Goal: Task Accomplishment & Management: Complete application form

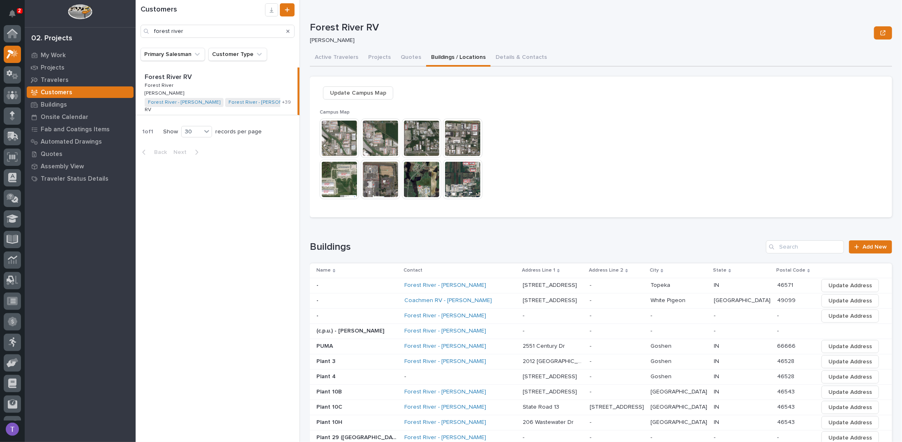
scroll to position [21, 0]
click at [342, 96] on span "Update Campus Map" at bounding box center [358, 93] width 56 height 10
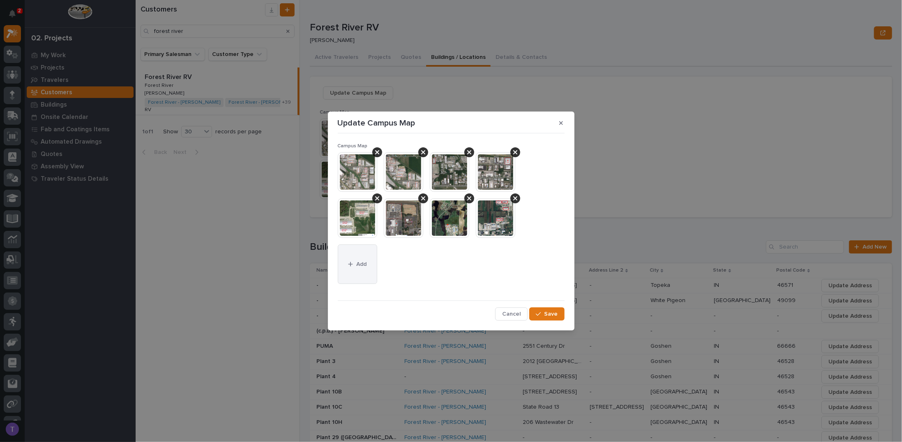
click at [359, 260] on span "Add" at bounding box center [361, 263] width 10 height 7
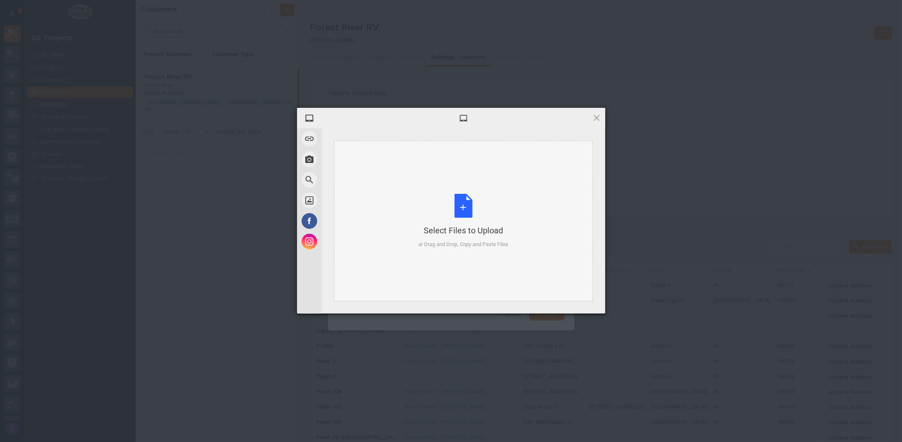
click at [462, 206] on div "Select Files to Upload or Drag and Drop, Copy and Paste Files" at bounding box center [464, 221] width 90 height 55
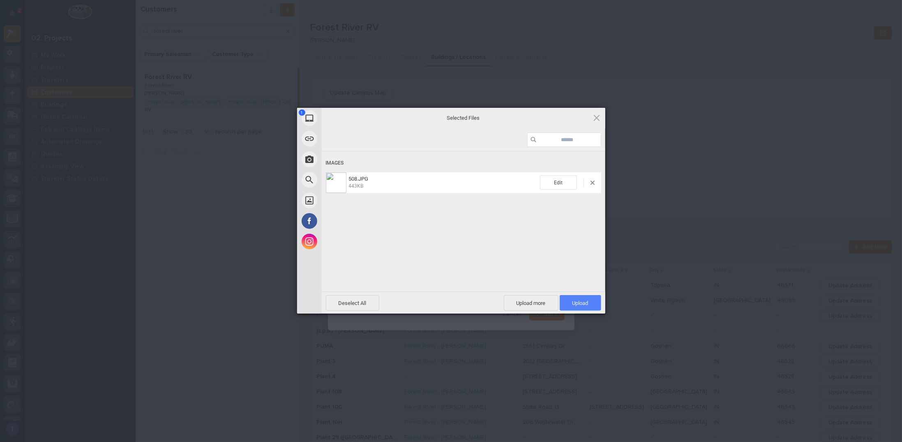
click at [578, 299] on span "Upload 1" at bounding box center [581, 303] width 42 height 16
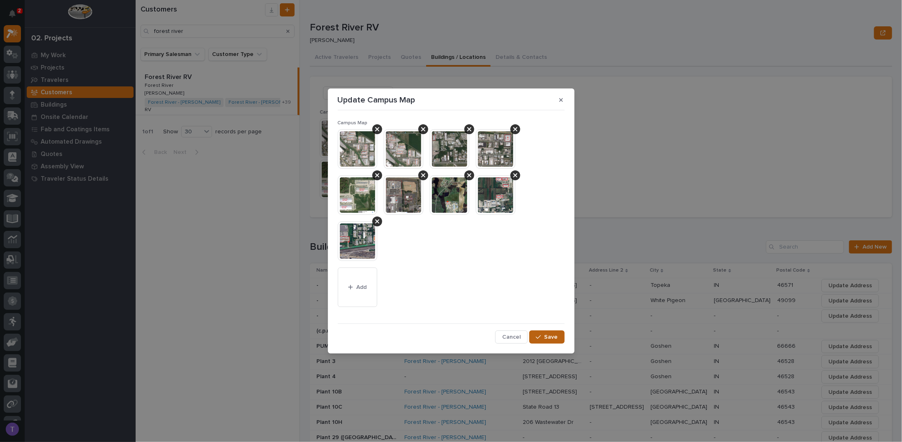
click at [547, 335] on span "Save" at bounding box center [552, 336] width 14 height 7
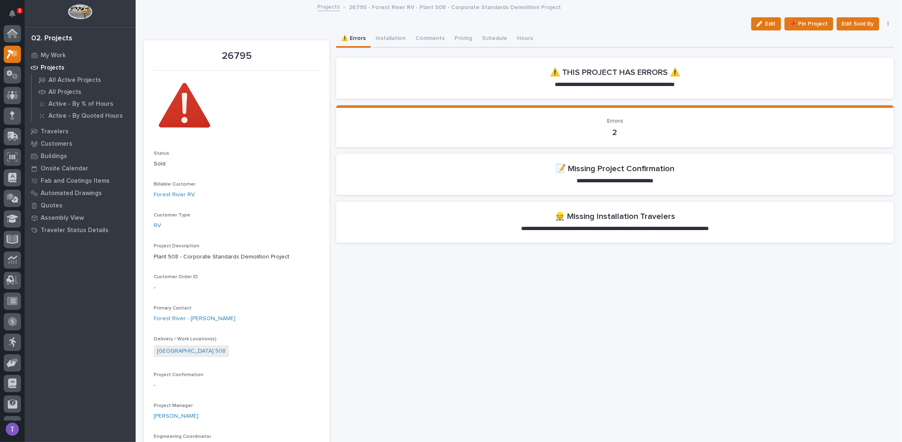
scroll to position [21, 0]
click at [766, 22] on span "Edit" at bounding box center [771, 23] width 10 height 7
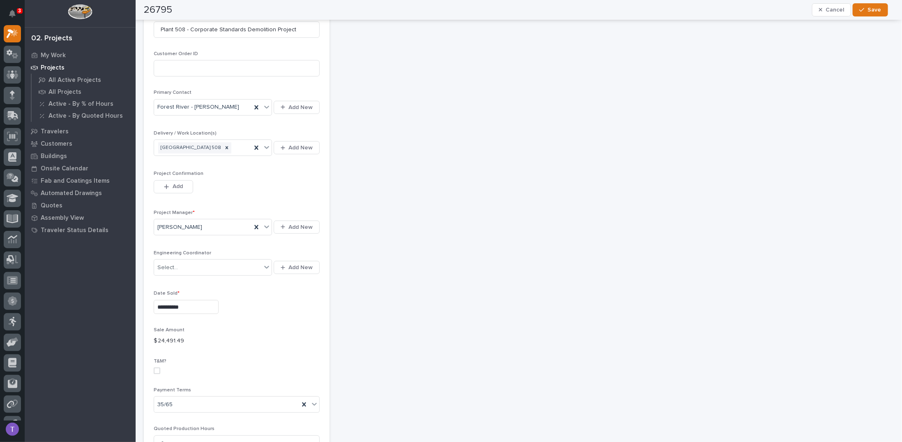
scroll to position [247, 0]
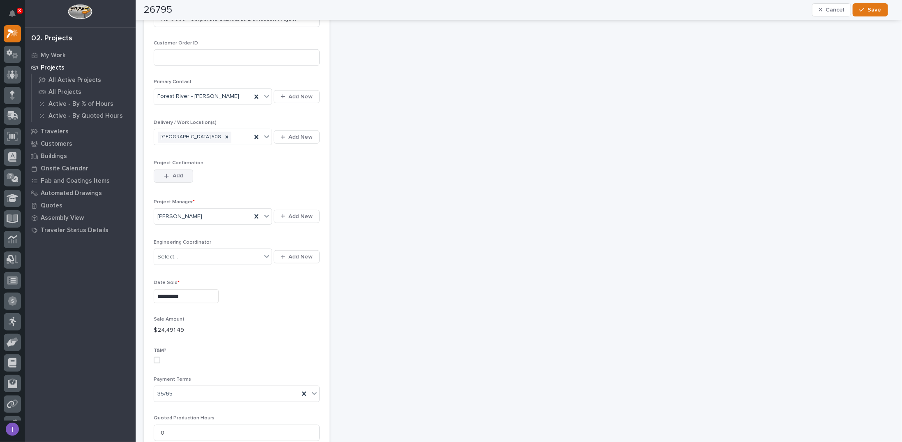
click at [171, 173] on div "button" at bounding box center [168, 176] width 8 height 6
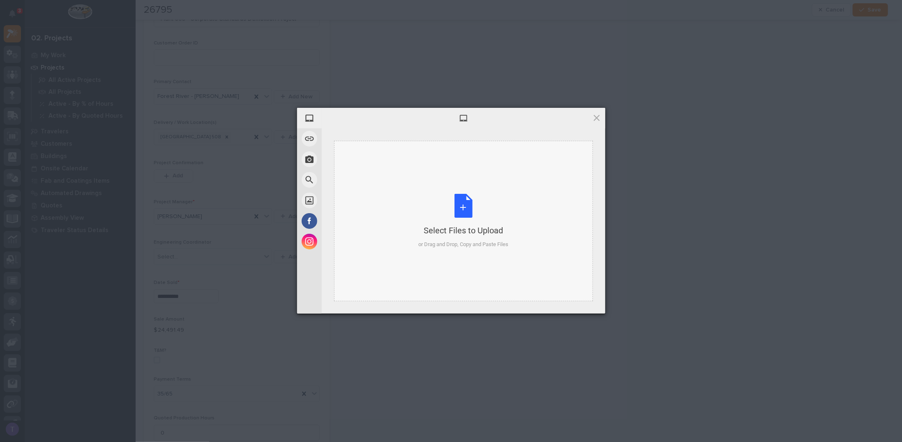
click at [460, 201] on div "Select Files to Upload or Drag and Drop, Copy and Paste Files" at bounding box center [464, 221] width 90 height 55
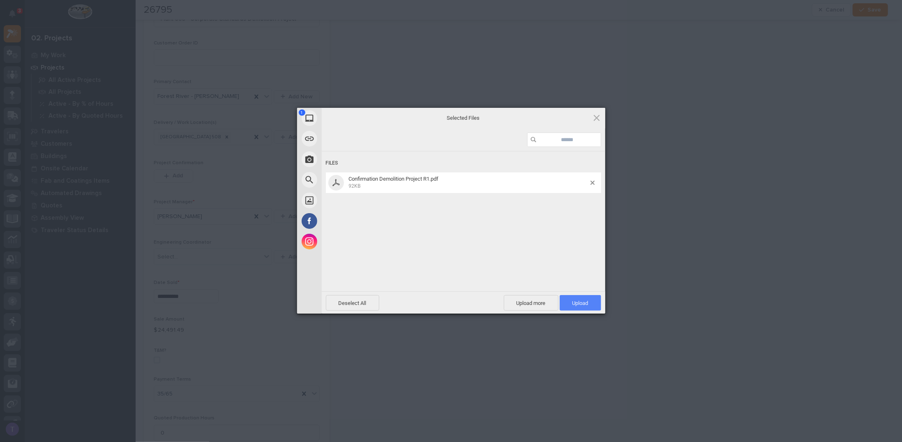
click at [586, 301] on span "Upload 1" at bounding box center [581, 303] width 16 height 6
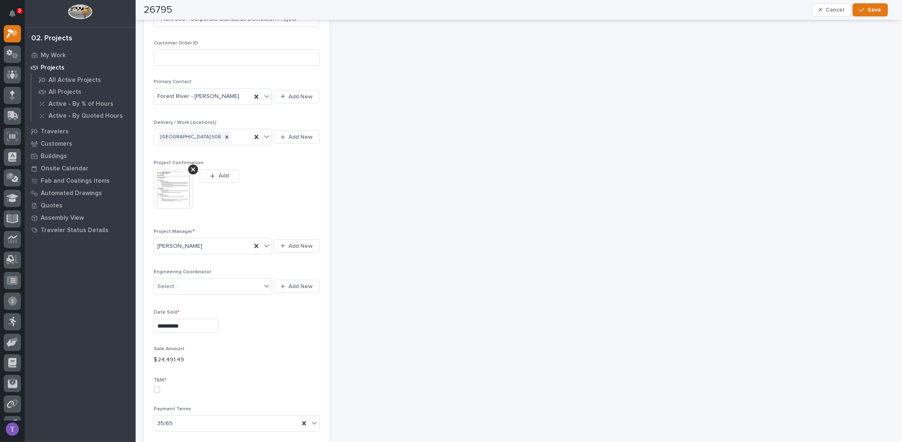
scroll to position [261, 0]
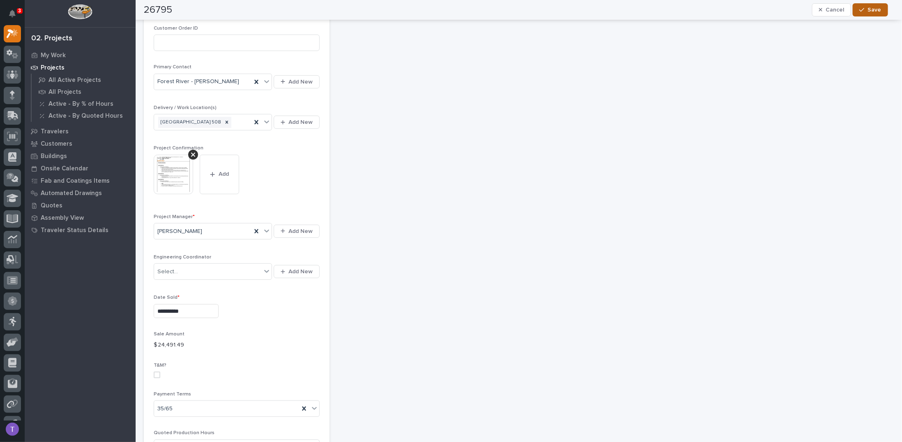
click at [872, 11] on span "Save" at bounding box center [875, 9] width 14 height 7
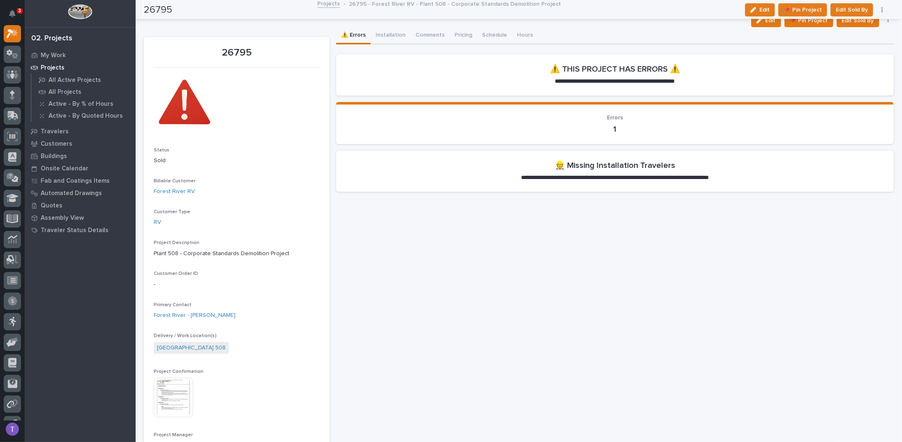
scroll to position [0, 0]
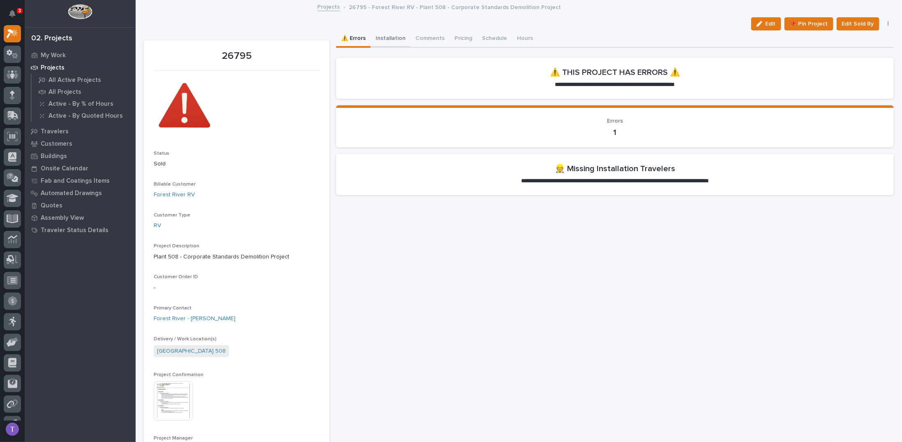
click at [390, 38] on button "Installation" at bounding box center [391, 38] width 40 height 17
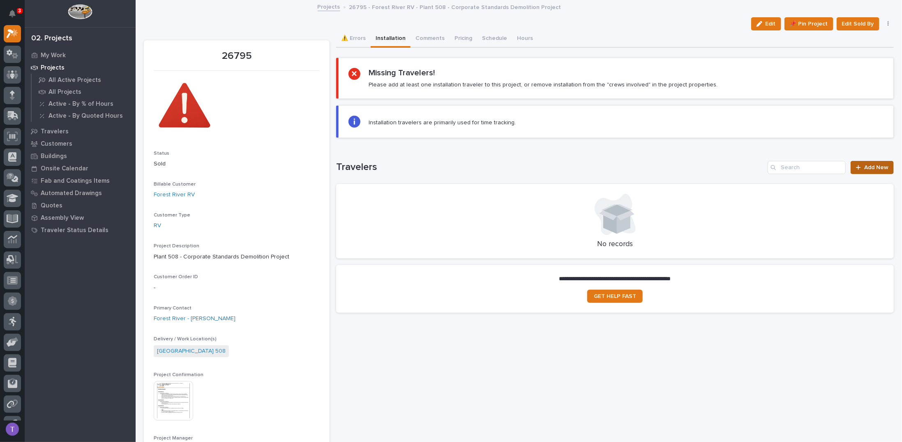
click at [875, 166] on span "Add New" at bounding box center [877, 167] width 24 height 6
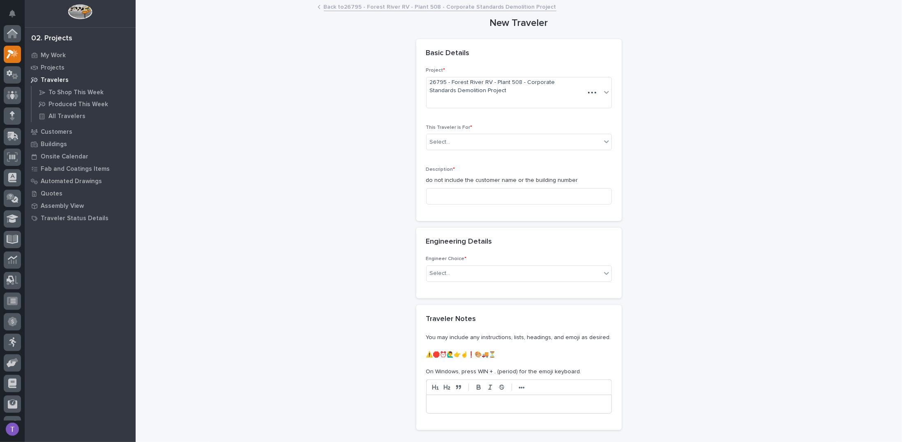
scroll to position [21, 0]
click at [444, 141] on div "Select..." at bounding box center [440, 142] width 21 height 9
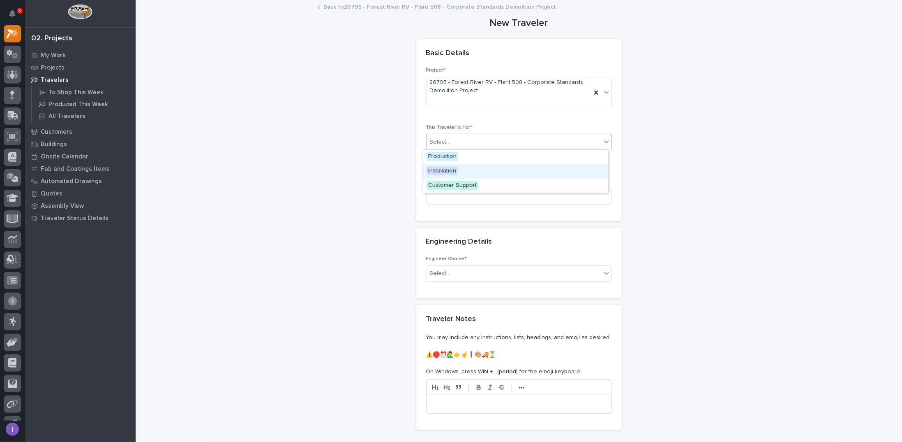
click at [439, 169] on span "Installation" at bounding box center [442, 170] width 31 height 9
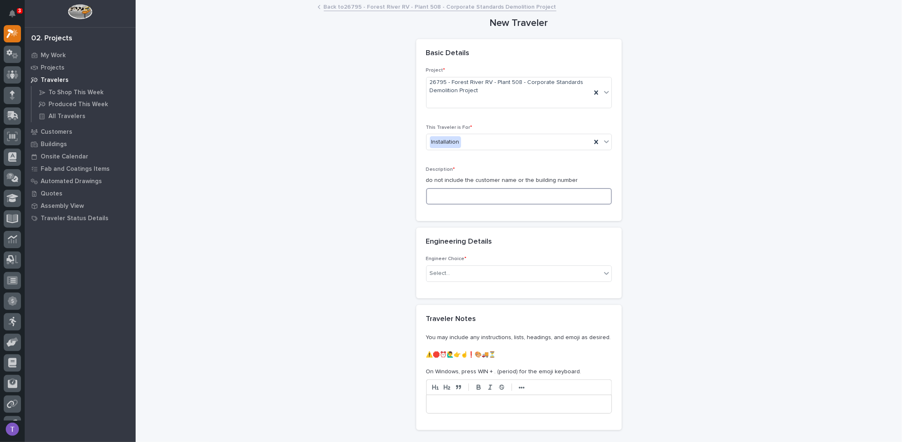
click at [433, 194] on input at bounding box center [519, 196] width 186 height 16
paste input "Remove Exhaust, Work Platforms, Monorails and Fall Protection"
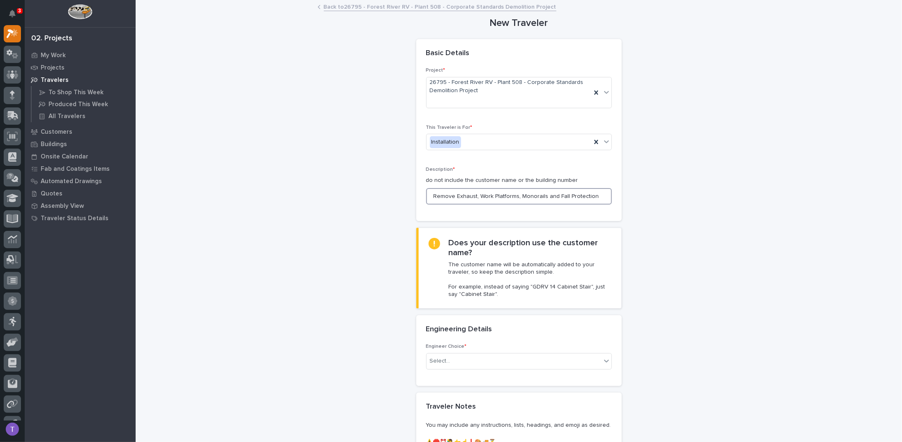
type input "Remove Exhaust, Work Platforms, Monorails and Fall Protection"
click at [655, 235] on div "**********" at bounding box center [519, 283] width 750 height 565
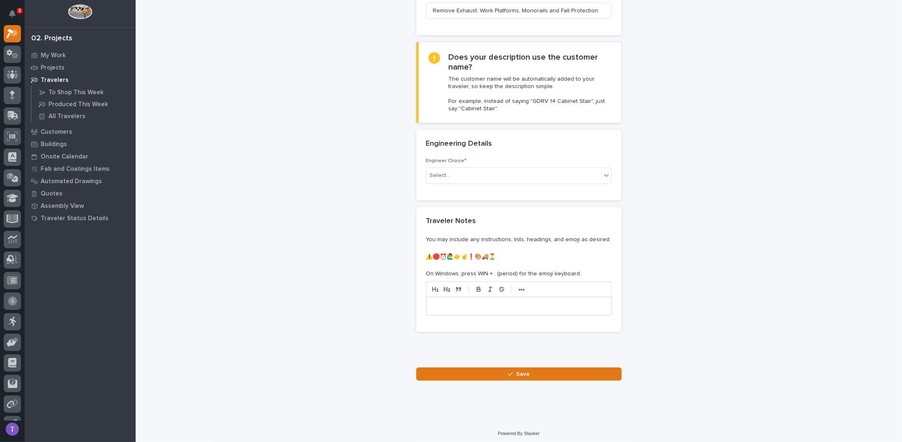
scroll to position [186, 0]
click at [432, 170] on div "Select..." at bounding box center [440, 174] width 21 height 9
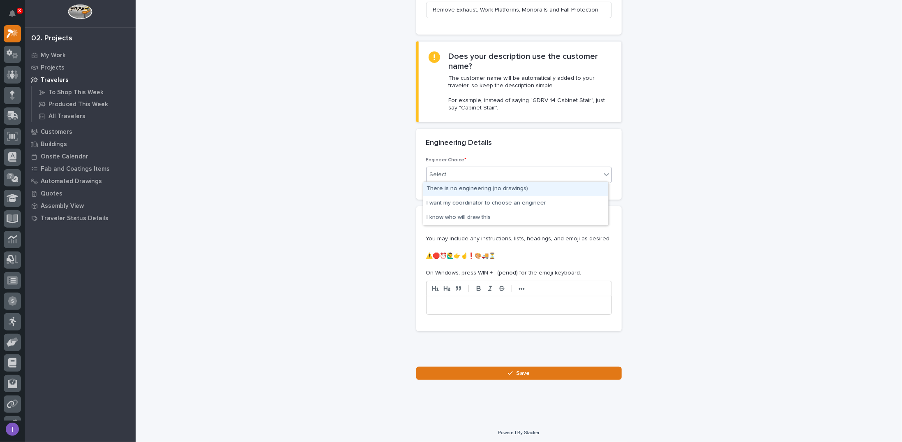
click at [443, 186] on div "There is no engineering (no drawings)" at bounding box center [515, 189] width 185 height 14
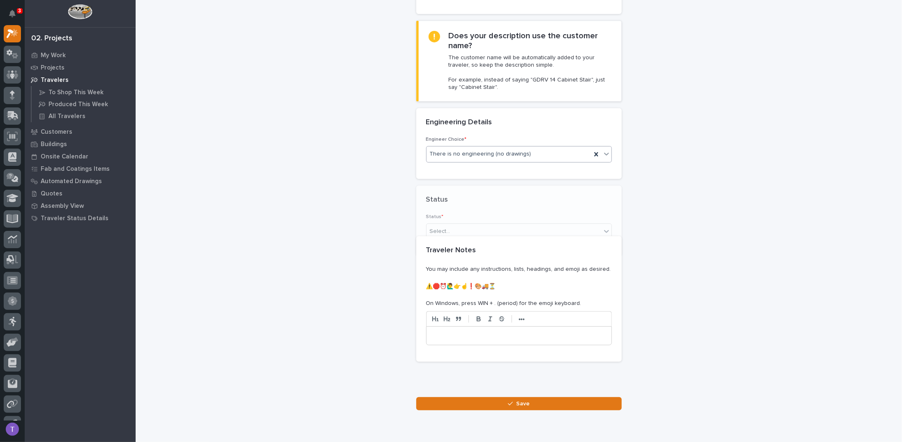
scroll to position [224, 0]
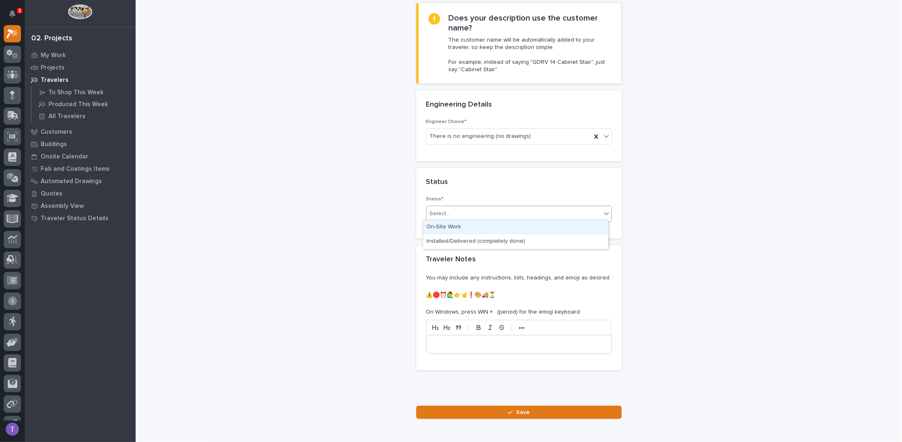
click at [438, 207] on div "Select..." at bounding box center [514, 214] width 175 height 14
click at [441, 224] on div "On-Site Work" at bounding box center [515, 227] width 185 height 14
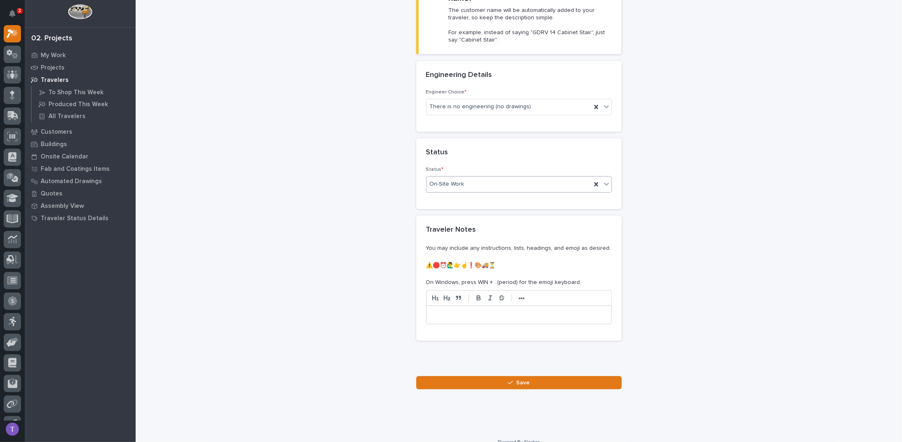
scroll to position [263, 0]
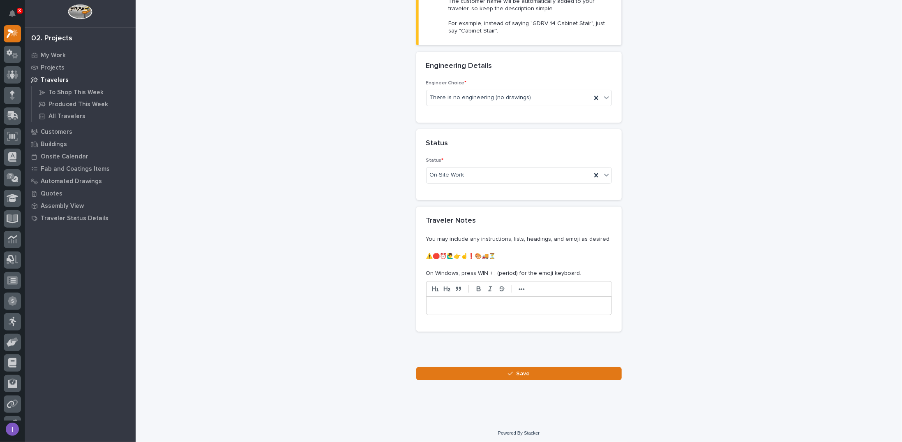
click at [451, 301] on p at bounding box center [519, 305] width 173 height 8
click at [476, 302] on p "**********" at bounding box center [519, 305] width 173 height 8
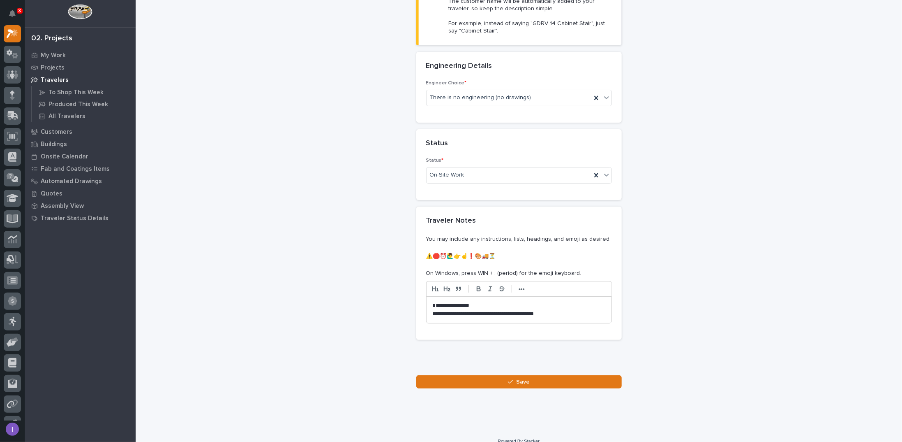
click at [479, 310] on p "**********" at bounding box center [519, 314] width 173 height 8
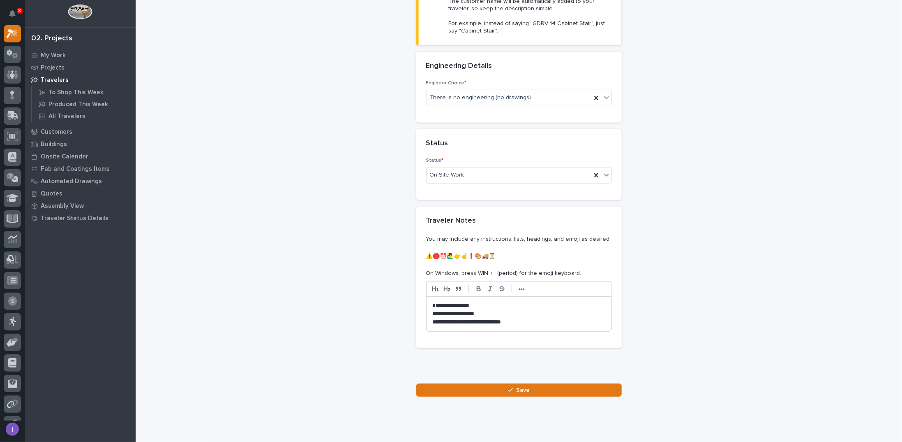
click at [463, 319] on p "**********" at bounding box center [519, 322] width 173 height 8
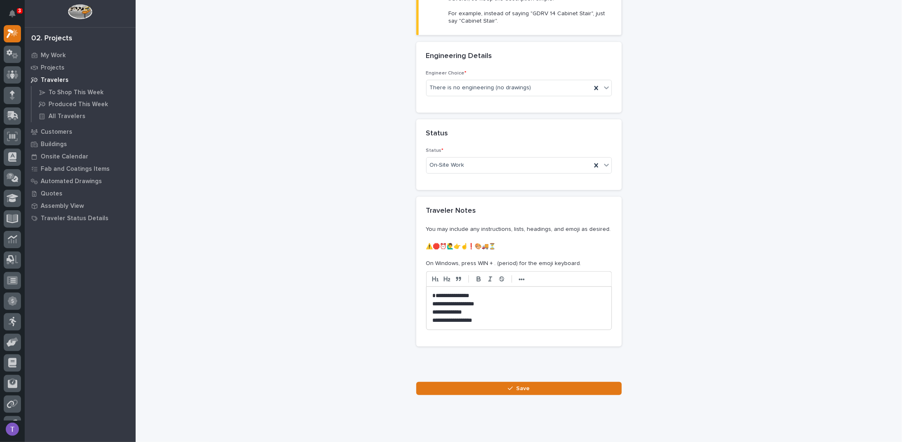
scroll to position [288, 0]
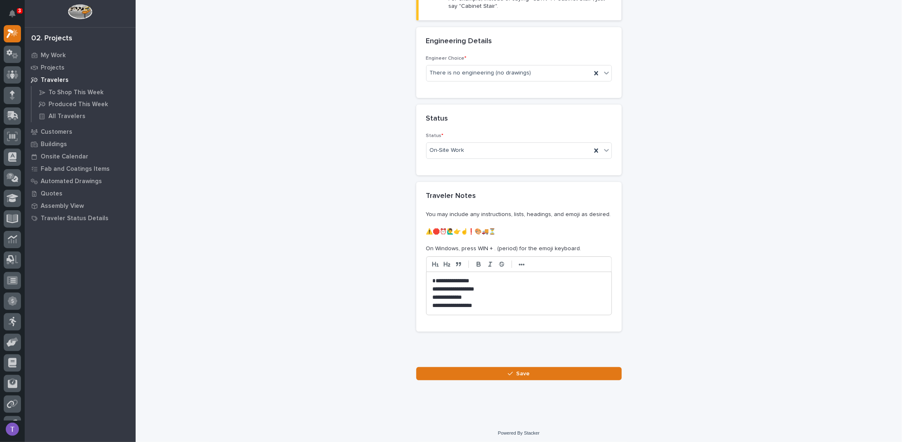
click at [433, 277] on p "**********" at bounding box center [519, 281] width 173 height 8
click at [472, 278] on p "**********" at bounding box center [519, 281] width 173 height 8
click at [477, 286] on p "**********" at bounding box center [519, 289] width 173 height 8
click at [476, 303] on p "**********" at bounding box center [519, 305] width 173 height 8
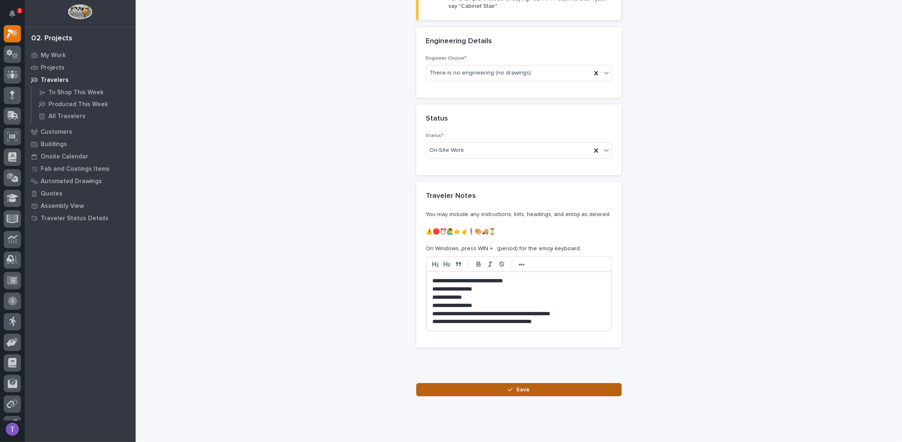
click at [518, 386] on span "Save" at bounding box center [523, 389] width 14 height 7
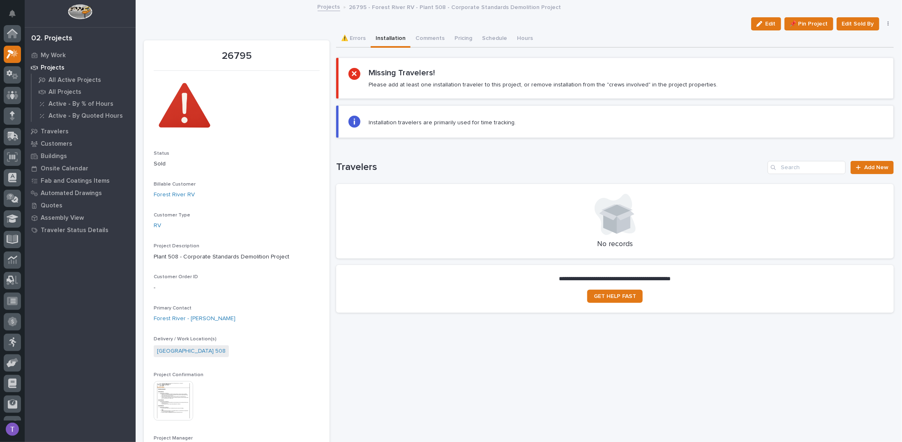
scroll to position [21, 0]
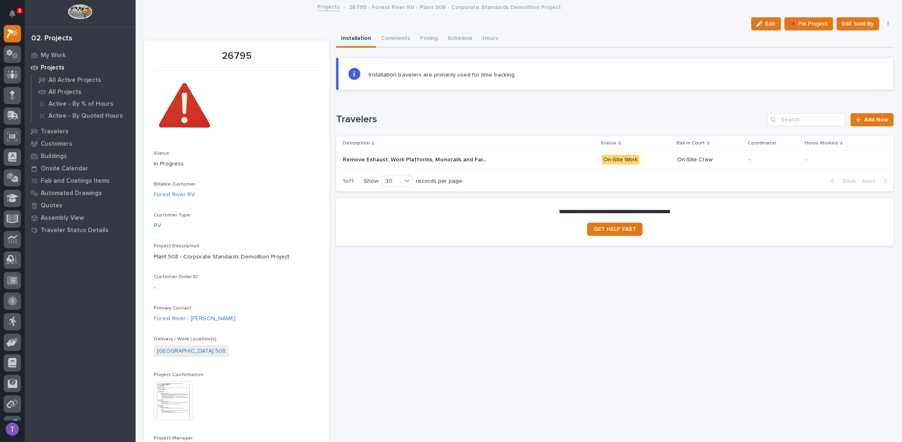
drag, startPoint x: 382, startPoint y: 153, endPoint x: 375, endPoint y: 158, distance: 8.8
click at [375, 158] on p "Remove Exhaust, Work Platforms, Monorails and Fall Protection" at bounding box center [416, 159] width 146 height 9
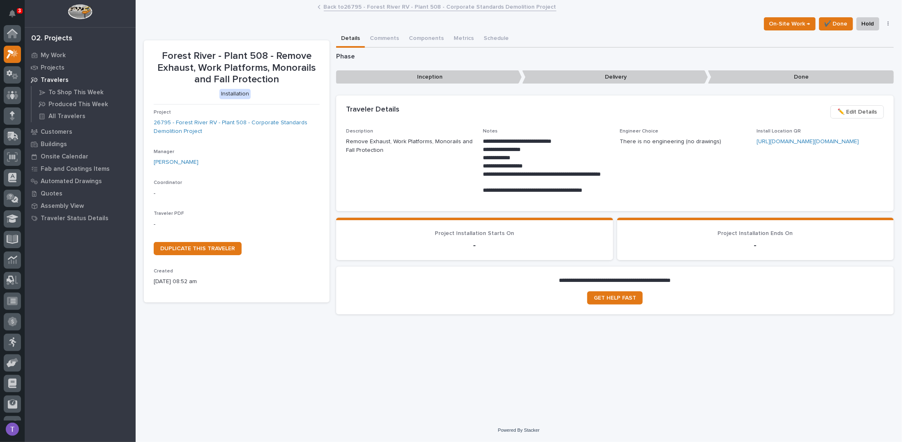
scroll to position [21, 0]
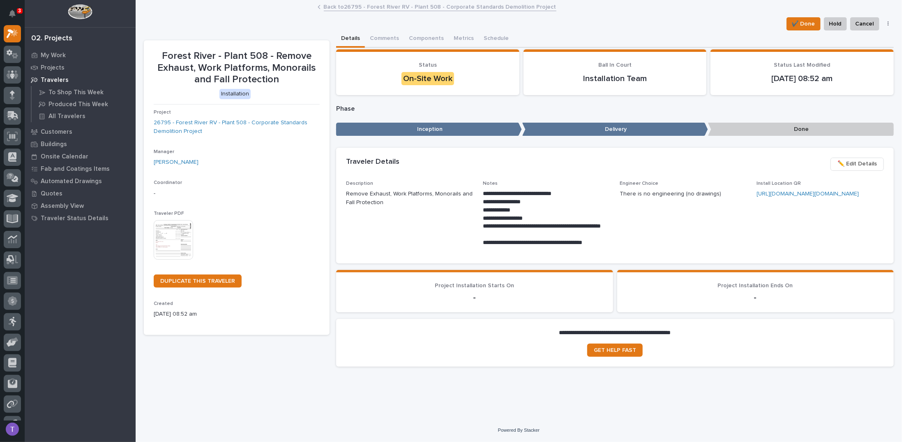
click at [173, 230] on img at bounding box center [173, 239] width 39 height 39
